Goal: Task Accomplishment & Management: Complete application form

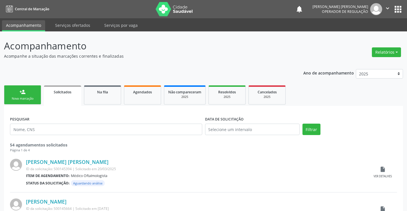
click at [38, 98] on link "person_add Nova marcação" at bounding box center [22, 94] width 37 height 19
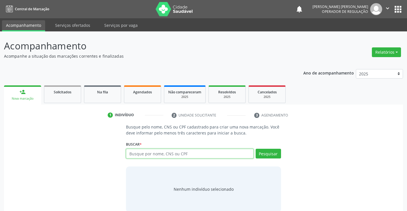
click at [161, 154] on input "text" at bounding box center [189, 154] width 127 height 10
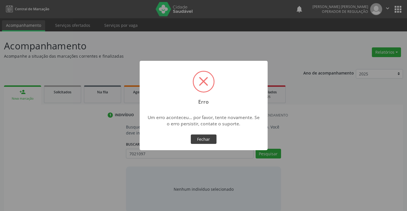
click at [199, 138] on button "Fechar" at bounding box center [204, 139] width 26 height 10
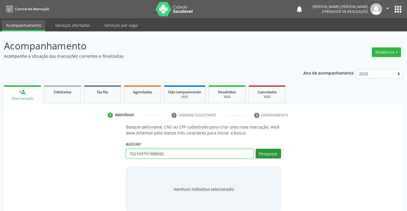
type input "702109791988692"
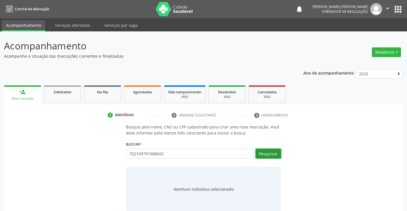
click at [272, 152] on button "Pesquisar" at bounding box center [267, 154] width 25 height 10
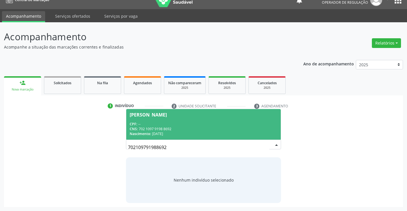
click at [213, 135] on div "Nascimento: [DATE]" at bounding box center [203, 133] width 147 height 5
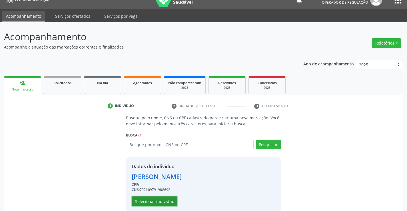
click at [150, 199] on button "Selecionar indivíduo" at bounding box center [155, 201] width 46 height 10
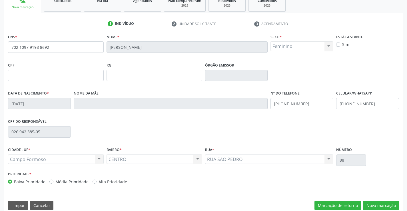
scroll to position [98, 0]
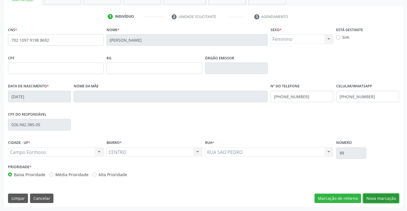
click at [381, 198] on button "Nova marcação" at bounding box center [381, 198] width 36 height 10
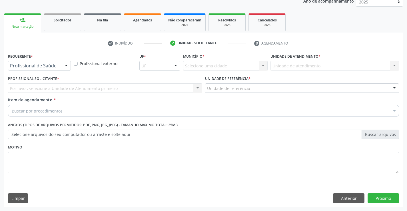
drag, startPoint x: 67, startPoint y: 64, endPoint x: 62, endPoint y: 68, distance: 7.3
click at [65, 64] on div at bounding box center [66, 66] width 9 height 10
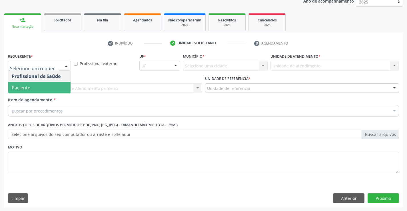
click at [44, 89] on span "Paciente" at bounding box center [39, 87] width 62 height 11
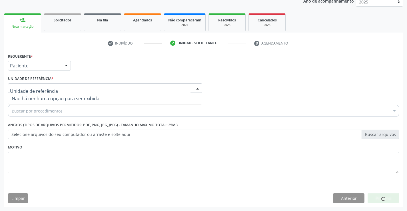
click at [66, 90] on div at bounding box center [105, 88] width 194 height 10
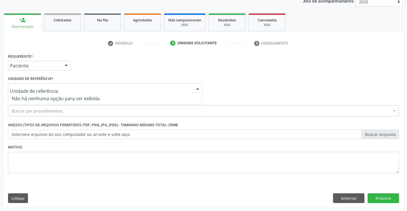
click at [69, 96] on span "Não há nenhuma opção para ser exibida." at bounding box center [104, 98] width 193 height 11
click at [75, 98] on span "Não há nenhuma opção para ser exibida." at bounding box center [104, 98] width 193 height 11
click at [197, 89] on div at bounding box center [197, 89] width 9 height 10
click at [61, 86] on div at bounding box center [105, 88] width 194 height 10
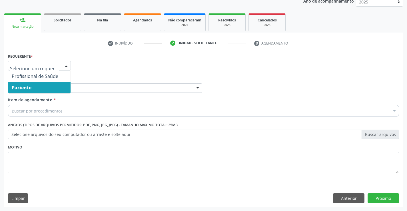
click at [66, 67] on div at bounding box center [66, 66] width 9 height 10
click at [48, 89] on span "Paciente" at bounding box center [39, 87] width 62 height 11
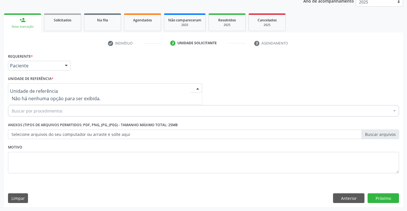
click at [148, 86] on div at bounding box center [105, 88] width 194 height 10
click at [197, 88] on div at bounding box center [197, 89] width 9 height 10
click at [197, 87] on div at bounding box center [197, 89] width 9 height 10
click at [123, 90] on input "text" at bounding box center [100, 90] width 180 height 11
click at [130, 91] on input "POSTO [PERSON_NAME]" at bounding box center [100, 90] width 180 height 11
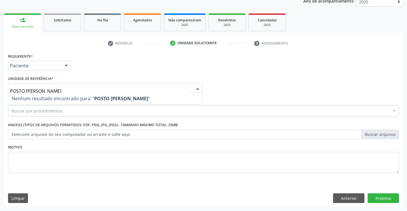
click at [151, 104] on span "Nenhum resultado encontrado para: " POSTO [PERSON_NAME] "" at bounding box center [104, 98] width 193 height 11
type input "P"
click at [80, 113] on div "Buscar por procedimentos" at bounding box center [203, 110] width 391 height 11
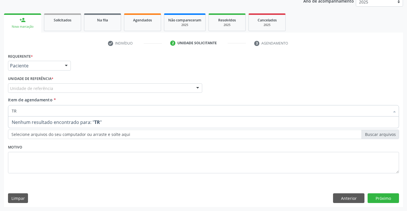
type input "T"
type input "ULTRA"
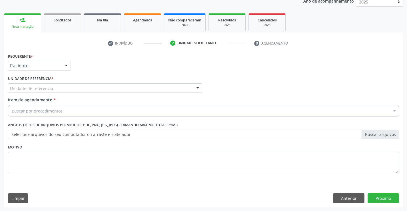
click at [117, 146] on div "Motivo" at bounding box center [203, 158] width 391 height 30
click at [339, 196] on button "Anterior" at bounding box center [348, 198] width 31 height 10
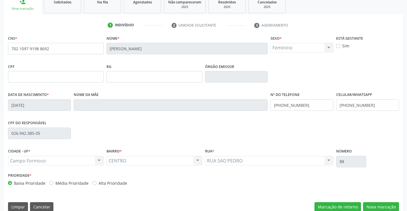
scroll to position [98, 0]
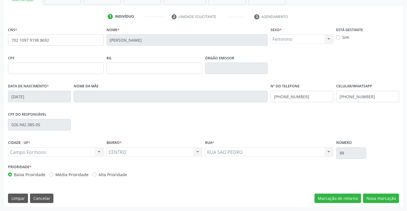
click at [55, 174] on label "Média Prioridade" at bounding box center [71, 174] width 33 height 6
click at [52, 174] on input "Média Prioridade" at bounding box center [51, 173] width 4 height 5
radio input "true"
click at [377, 195] on button "Nova marcação" at bounding box center [381, 198] width 36 height 10
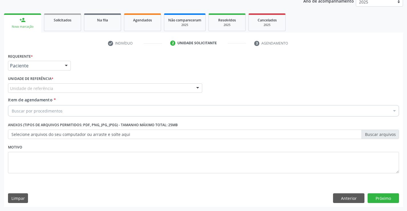
scroll to position [72, 0]
click at [65, 66] on div at bounding box center [66, 66] width 9 height 10
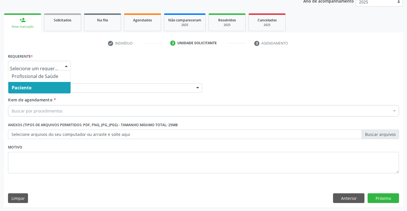
click at [41, 90] on span "Paciente" at bounding box center [39, 87] width 62 height 11
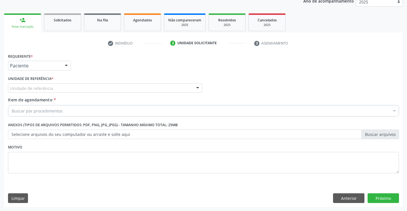
click at [65, 86] on div "Unidade de referência" at bounding box center [105, 88] width 194 height 10
click at [198, 88] on div at bounding box center [197, 89] width 9 height 10
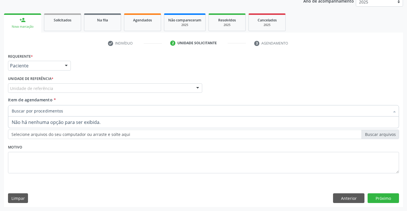
click at [82, 111] on div at bounding box center [203, 110] width 391 height 11
type input "T"
